Goal: Information Seeking & Learning: Learn about a topic

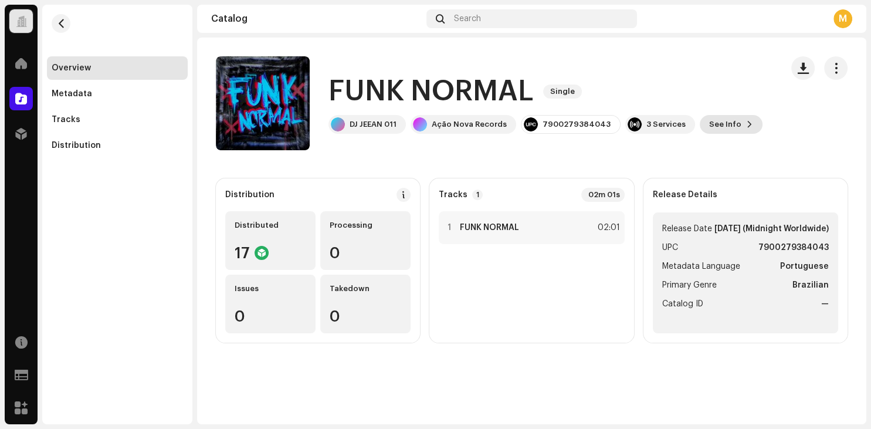
click at [726, 121] on span "See Info" at bounding box center [725, 124] width 32 height 23
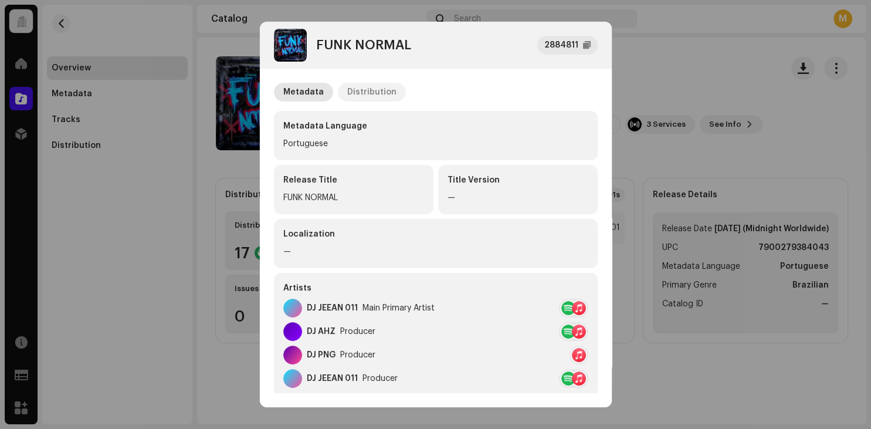
click at [362, 93] on div "Distribution" at bounding box center [371, 92] width 49 height 19
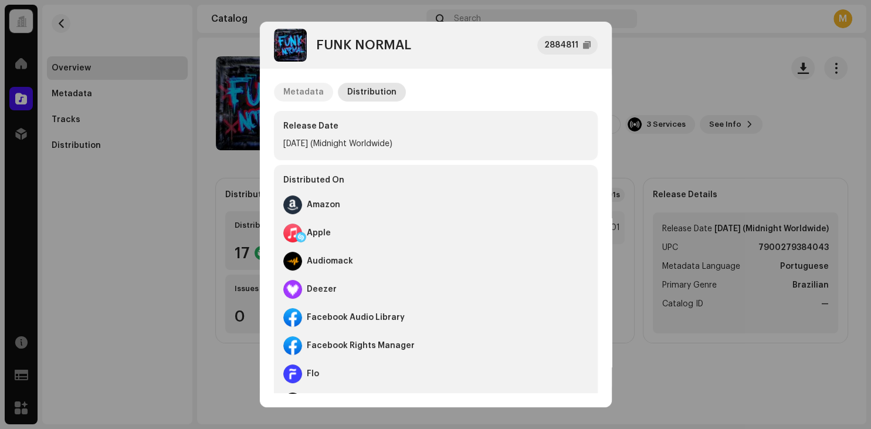
click at [297, 88] on div "Metadata" at bounding box center [303, 92] width 40 height 19
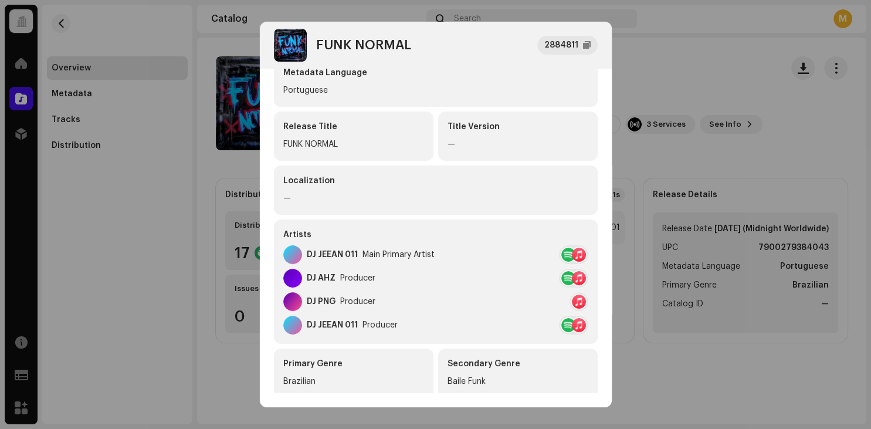
scroll to position [96, 0]
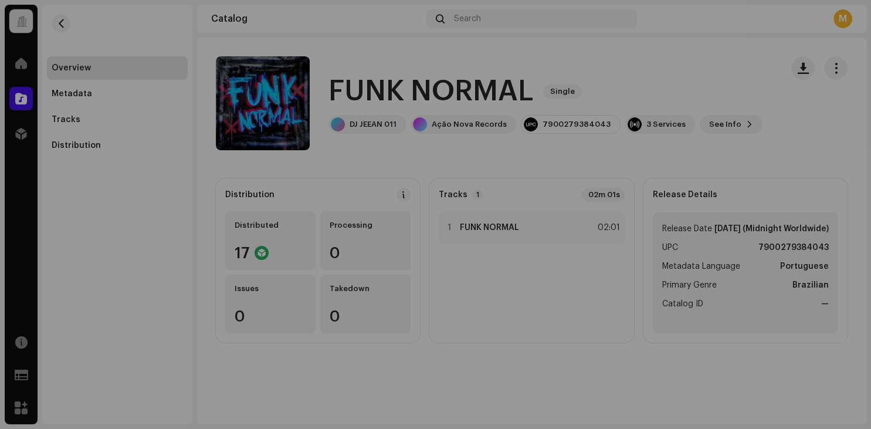
click at [668, 138] on div "FUNK NORMAL 2884811 Metadata Distribution Metadata Language Portuguese Release …" at bounding box center [435, 214] width 871 height 429
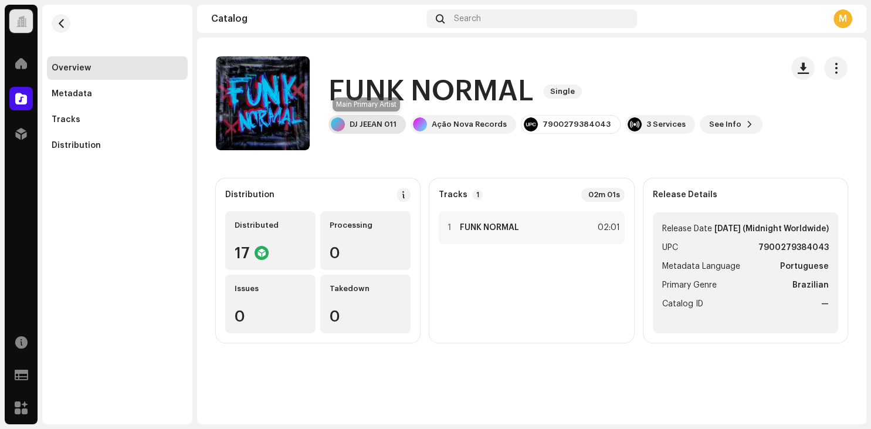
click at [370, 124] on div "DJ JEEAN 011" at bounding box center [373, 124] width 47 height 9
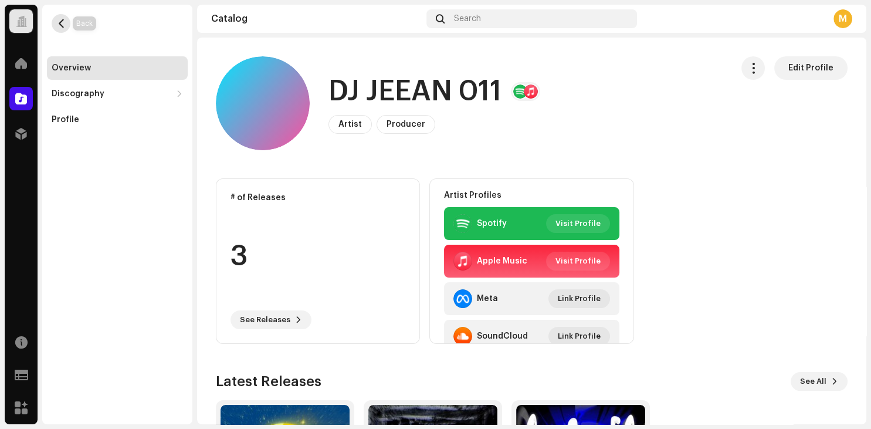
click at [56, 22] on button "button" at bounding box center [61, 23] width 19 height 19
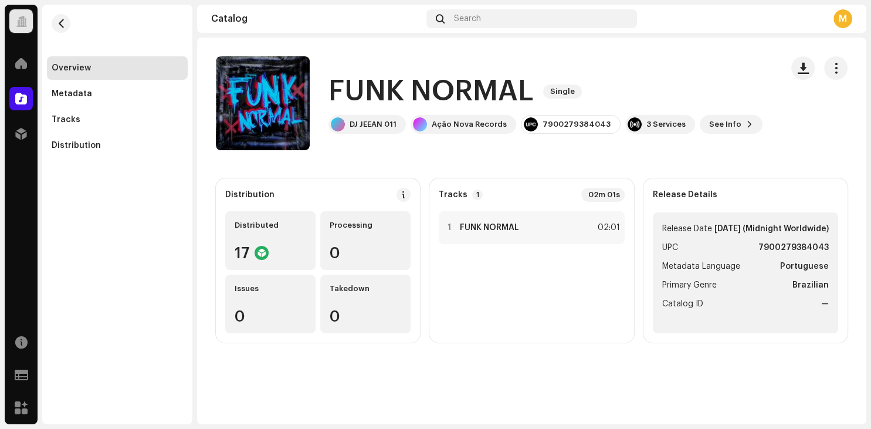
scroll to position [1, 0]
click at [721, 124] on span "See Info" at bounding box center [725, 124] width 32 height 23
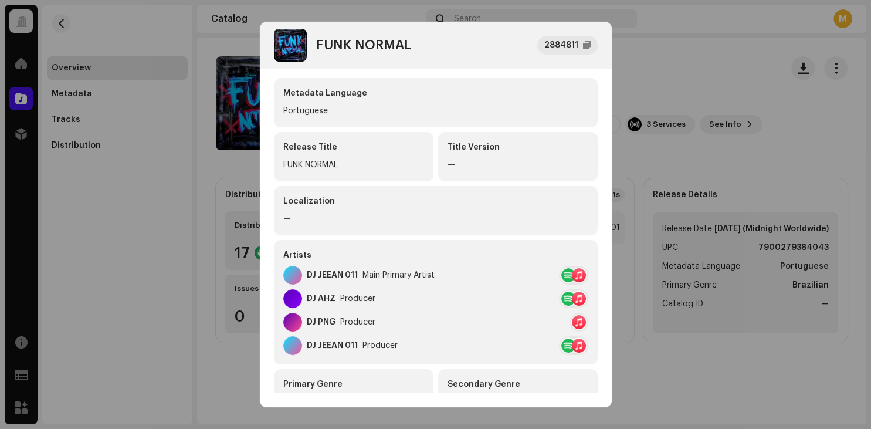
scroll to position [48, 0]
